Goal: Task Accomplishment & Management: Complete application form

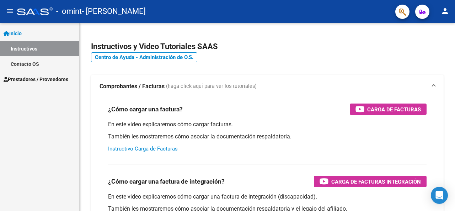
click at [34, 77] on span "Prestadores / Proveedores" at bounding box center [36, 79] width 65 height 8
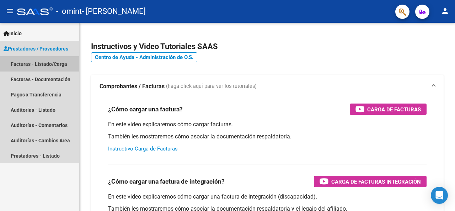
click at [48, 66] on link "Facturas - Listado/Carga" at bounding box center [39, 63] width 79 height 15
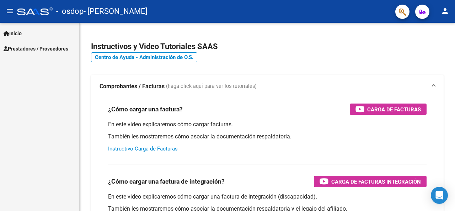
click at [30, 48] on span "Prestadores / Proveedores" at bounding box center [36, 49] width 65 height 8
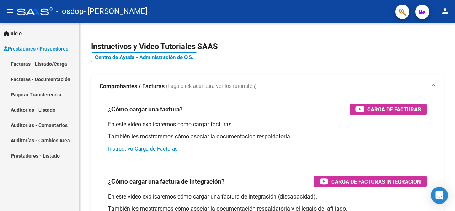
click at [40, 63] on link "Facturas - Listado/Carga" at bounding box center [39, 63] width 79 height 15
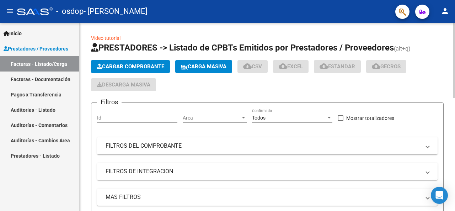
click at [125, 68] on span "Cargar Comprobante" at bounding box center [131, 66] width 68 height 6
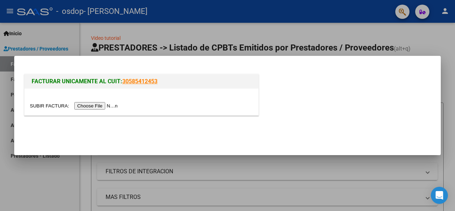
click at [94, 105] on input "file" at bounding box center [75, 105] width 90 height 7
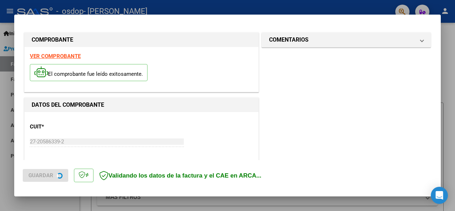
scroll to position [187, 0]
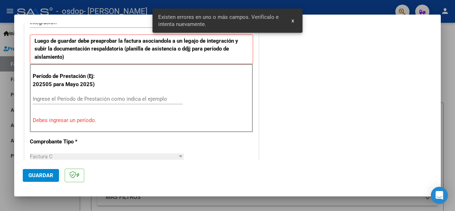
click at [88, 101] on input "Ingrese el Período de Prestación como indica el ejemplo" at bounding box center [108, 99] width 150 height 6
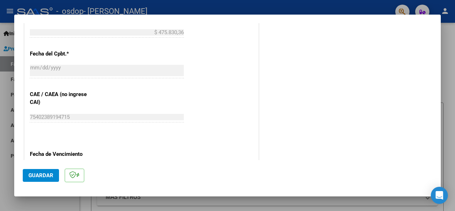
scroll to position [471, 0]
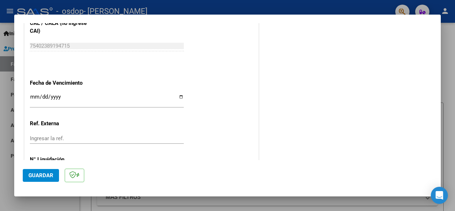
type input "202509"
click at [31, 95] on input "Ingresar la fecha" at bounding box center [107, 99] width 154 height 11
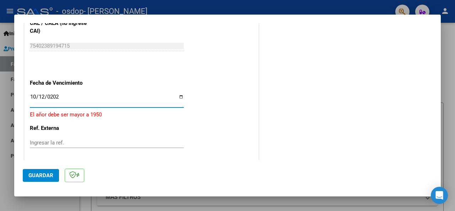
type input "[DATE]"
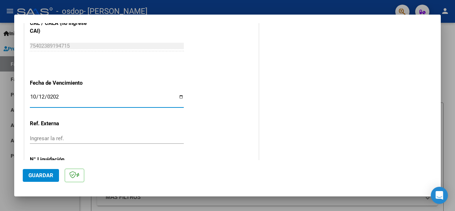
scroll to position [505, 0]
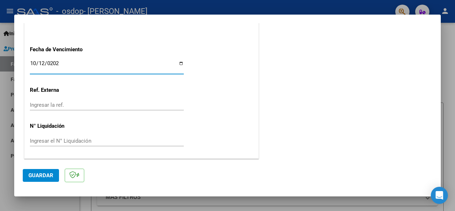
click at [40, 171] on button "Guardar" at bounding box center [41, 175] width 36 height 13
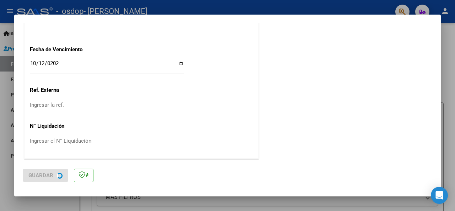
scroll to position [0, 0]
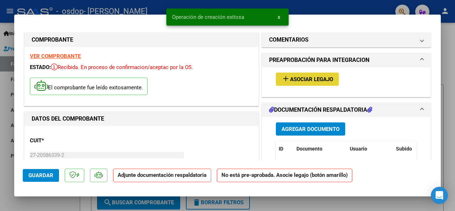
click at [303, 77] on span "Asociar Legajo" at bounding box center [311, 79] width 43 height 6
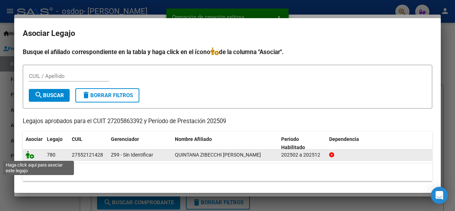
click at [31, 156] on icon at bounding box center [30, 155] width 9 height 8
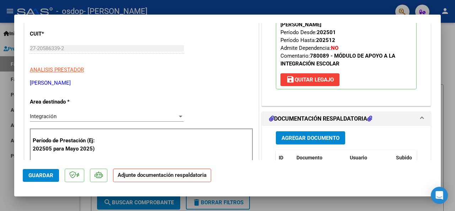
scroll to position [178, 0]
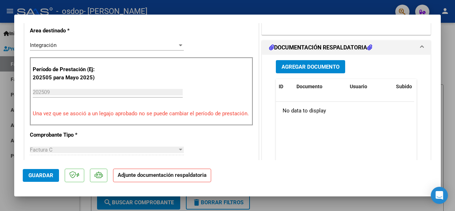
click at [310, 64] on span "Agregar Documento" at bounding box center [310, 67] width 58 height 6
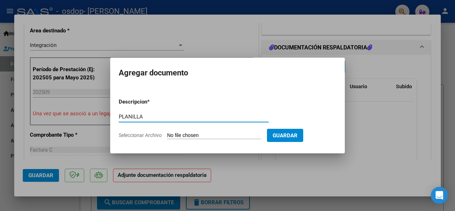
type input "PLANILLA"
click at [239, 137] on input "Seleccionar Archivo" at bounding box center [214, 135] width 94 height 7
type input "C:\fakepath\QUINTANA ZIBECCHI SEPTIEMBRE MAIE 25.pdf"
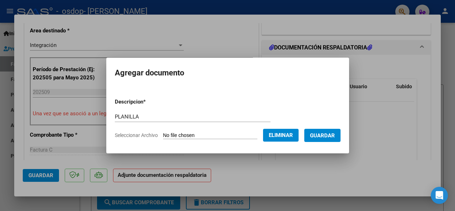
click at [330, 136] on span "Guardar" at bounding box center [322, 135] width 25 height 6
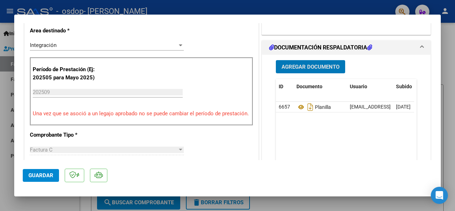
click at [39, 176] on span "Guardar" at bounding box center [40, 175] width 25 height 6
click at [264, 204] on div at bounding box center [227, 105] width 455 height 211
type input "$ 0,00"
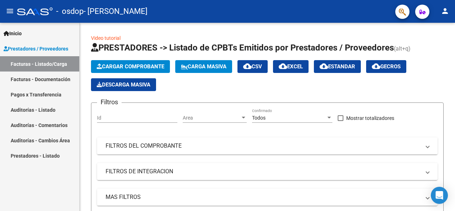
click at [45, 65] on link "Facturas - Listado/Carga" at bounding box center [39, 63] width 79 height 15
